Goal: Task Accomplishment & Management: Use online tool/utility

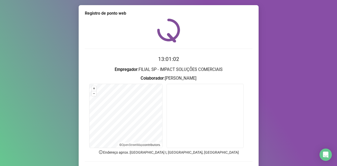
scroll to position [35, 0]
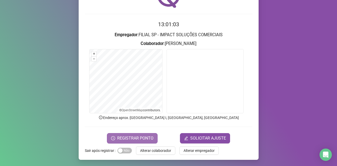
click at [137, 138] on span "REGISTRAR PONTO" at bounding box center [135, 138] width 36 height 6
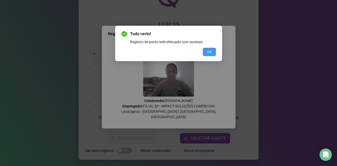
click at [211, 48] on button "OK" at bounding box center [209, 52] width 13 height 8
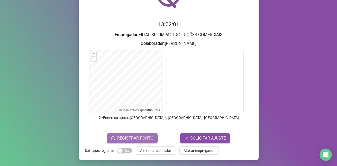
click at [117, 136] on span "REGISTRAR PONTO" at bounding box center [135, 138] width 36 height 6
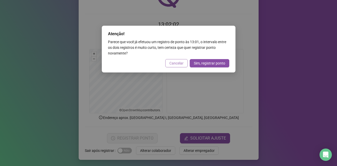
click at [176, 62] on span "Cancelar" at bounding box center [177, 63] width 14 height 6
